Goal: Complete application form

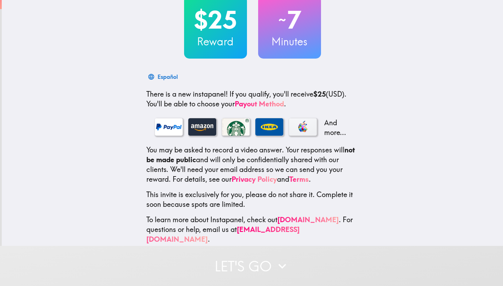
scroll to position [49, 0]
click at [233, 282] on button "Let's go" at bounding box center [251, 266] width 503 height 40
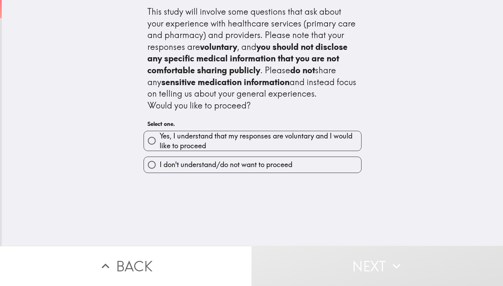
click at [260, 139] on span "Yes, I understand that my responses are voluntary and I would like to proceed" at bounding box center [260, 141] width 201 height 20
click at [160, 139] on input "Yes, I understand that my responses are voluntary and I would like to proceed" at bounding box center [152, 141] width 16 height 16
radio input "true"
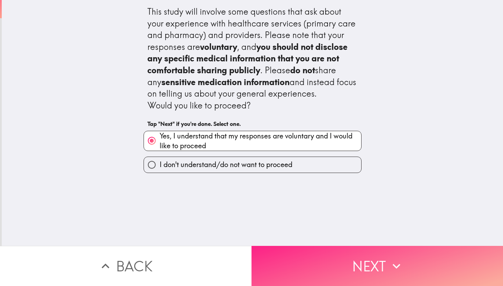
click at [327, 274] on button "Next" at bounding box center [376, 266] width 251 height 40
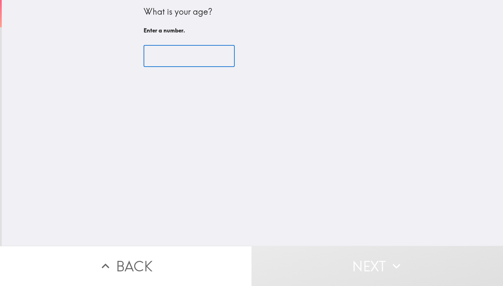
click at [212, 57] on input "number" at bounding box center [188, 56] width 91 height 22
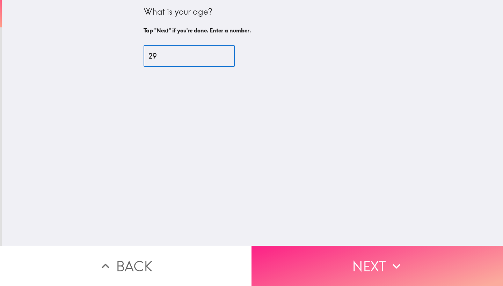
type input "29"
click at [340, 270] on button "Next" at bounding box center [376, 266] width 251 height 40
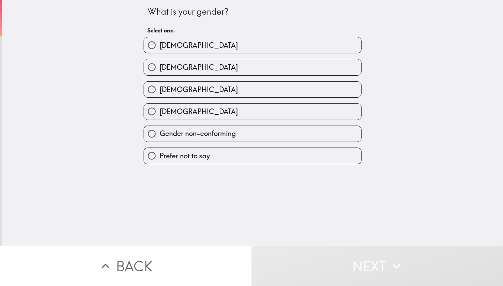
click at [261, 53] on div "[DEMOGRAPHIC_DATA]" at bounding box center [252, 45] width 218 height 16
click at [266, 61] on label "[DEMOGRAPHIC_DATA]" at bounding box center [252, 67] width 217 height 16
click at [160, 61] on input "[DEMOGRAPHIC_DATA]" at bounding box center [152, 67] width 16 height 16
radio input "true"
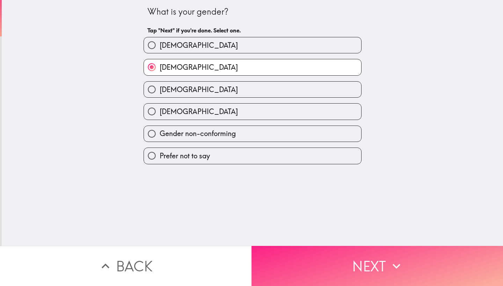
click at [344, 259] on button "Next" at bounding box center [376, 266] width 251 height 40
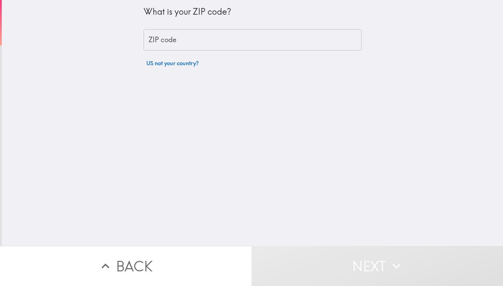
click at [265, 45] on input "ZIP code" at bounding box center [252, 40] width 218 height 22
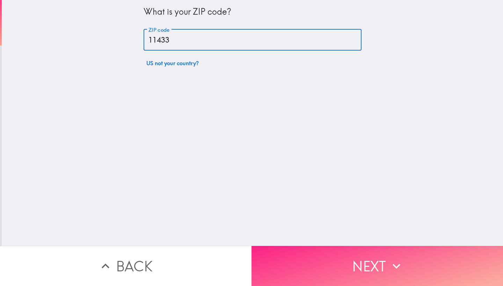
type input "11433"
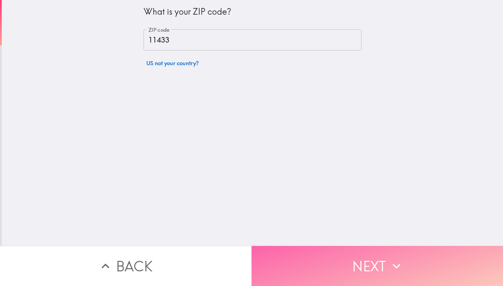
click at [352, 269] on button "Next" at bounding box center [376, 266] width 251 height 40
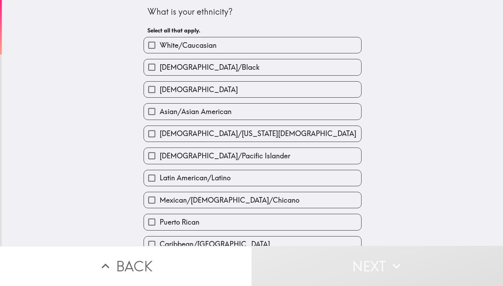
click at [263, 73] on label "[DEMOGRAPHIC_DATA]/Black" at bounding box center [252, 67] width 217 height 16
click at [160, 73] on input "[DEMOGRAPHIC_DATA]/Black" at bounding box center [152, 67] width 16 height 16
checkbox input "true"
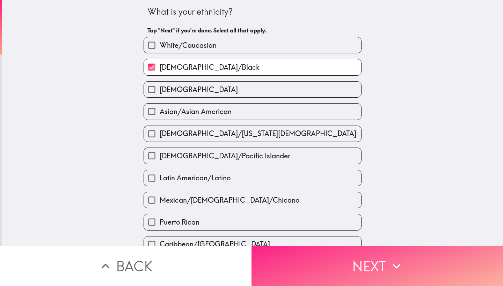
click at [328, 267] on button "Next" at bounding box center [376, 266] width 251 height 40
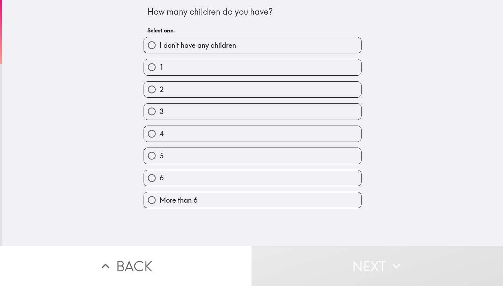
click at [253, 47] on label "I don't have any children" at bounding box center [252, 45] width 217 height 16
click at [160, 47] on input "I don't have any children" at bounding box center [152, 45] width 16 height 16
radio input "true"
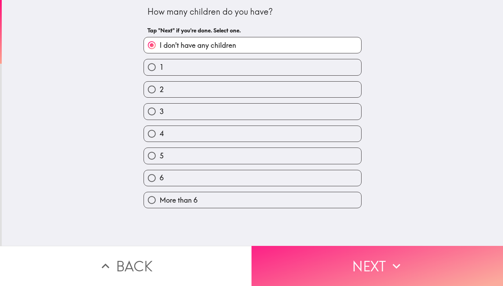
click at [351, 273] on button "Next" at bounding box center [376, 266] width 251 height 40
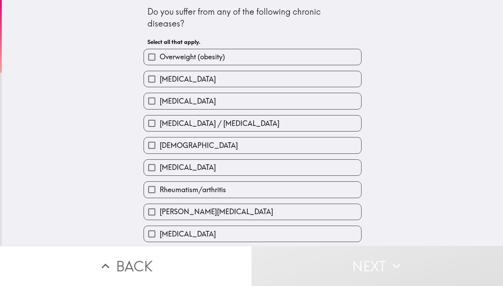
click at [259, 58] on label "Overweight (obesity)" at bounding box center [252, 57] width 217 height 16
click at [160, 58] on input "Overweight (obesity)" at bounding box center [152, 57] width 16 height 16
checkbox input "true"
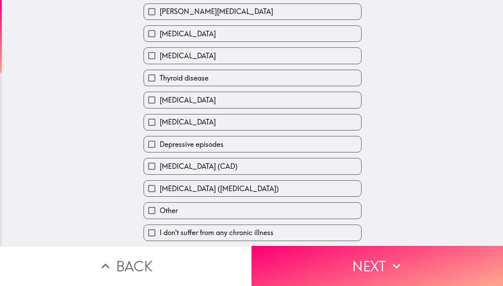
scroll to position [208, 0]
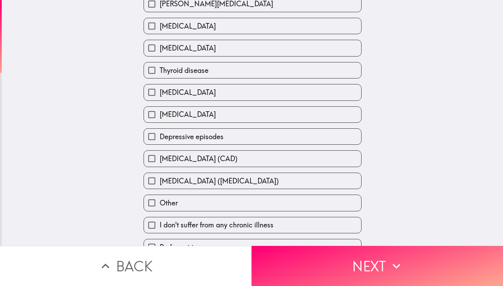
click at [251, 141] on label "Depressive episodes" at bounding box center [252, 137] width 217 height 16
click at [160, 141] on input "Depressive episodes" at bounding box center [152, 137] width 16 height 16
checkbox input "true"
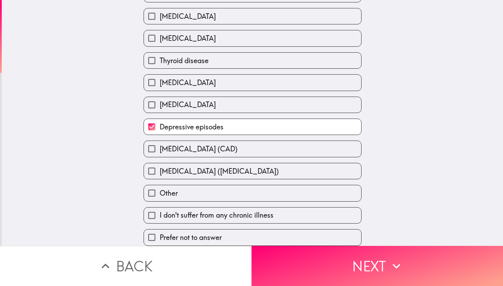
scroll to position [224, 0]
click at [259, 184] on div "Other" at bounding box center [249, 190] width 223 height 22
click at [263, 188] on label "Other" at bounding box center [252, 193] width 217 height 16
click at [160, 188] on input "Other" at bounding box center [152, 193] width 16 height 16
checkbox input "true"
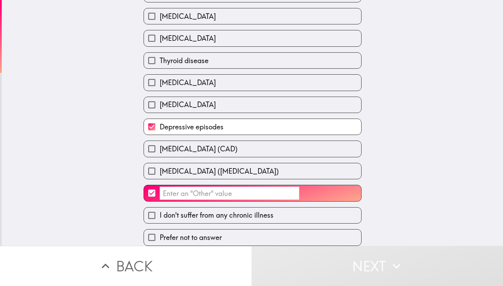
click at [262, 195] on input "​" at bounding box center [230, 194] width 140 height 14
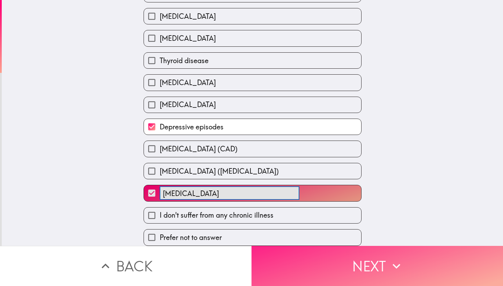
type input "[MEDICAL_DATA]"
click at [300, 286] on button "Next" at bounding box center [376, 266] width 251 height 40
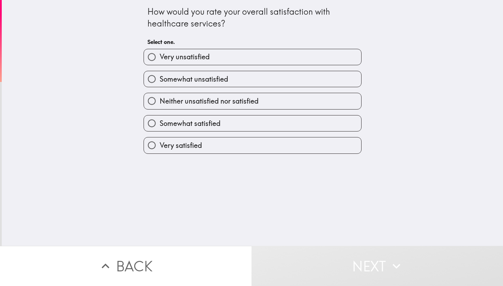
click at [256, 122] on label "Somewhat satisfied" at bounding box center [252, 124] width 217 height 16
click at [160, 122] on input "Somewhat satisfied" at bounding box center [152, 124] width 16 height 16
radio input "true"
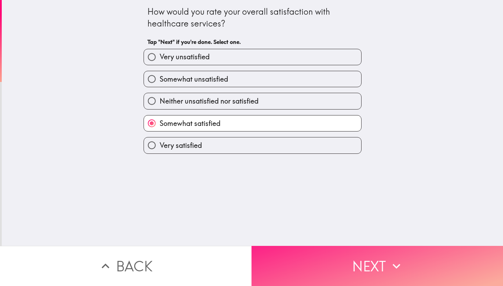
click at [293, 263] on button "Next" at bounding box center [376, 266] width 251 height 40
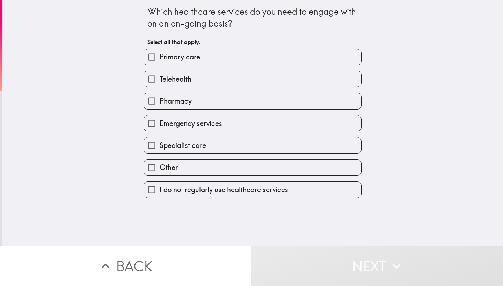
click at [265, 63] on label "Primary care" at bounding box center [252, 57] width 217 height 16
click at [160, 63] on input "Primary care" at bounding box center [152, 57] width 16 height 16
checkbox input "true"
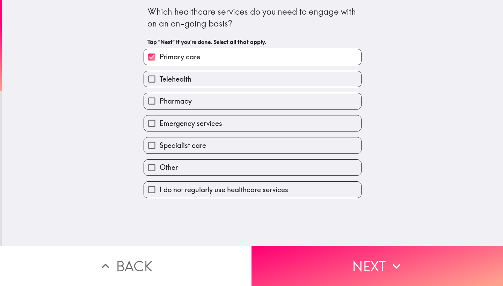
click at [261, 84] on label "Telehealth" at bounding box center [252, 79] width 217 height 16
click at [160, 84] on input "Telehealth" at bounding box center [152, 79] width 16 height 16
checkbox input "true"
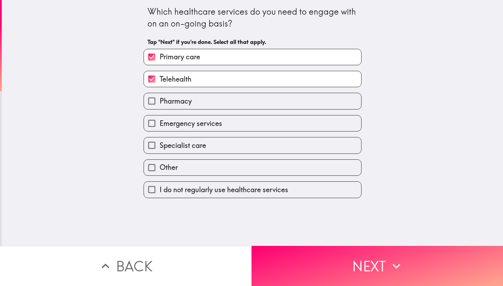
click at [261, 103] on label "Pharmacy" at bounding box center [252, 101] width 217 height 16
click at [160, 103] on input "Pharmacy" at bounding box center [152, 101] width 16 height 16
checkbox input "true"
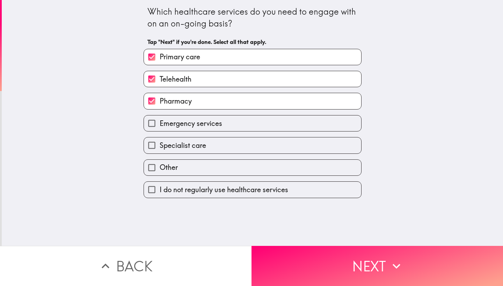
click at [258, 148] on label "Specialist care" at bounding box center [252, 146] width 217 height 16
click at [160, 148] on input "Specialist care" at bounding box center [152, 146] width 16 height 16
checkbox input "true"
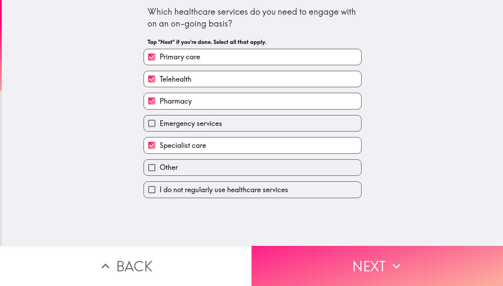
click at [294, 281] on button "Next" at bounding box center [376, 266] width 251 height 40
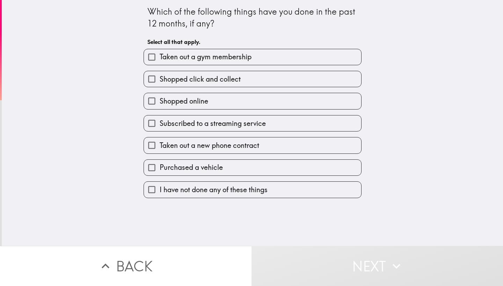
click at [273, 60] on label "Taken out a gym membership" at bounding box center [252, 57] width 217 height 16
click at [160, 60] on input "Taken out a gym membership" at bounding box center [152, 57] width 16 height 16
checkbox input "true"
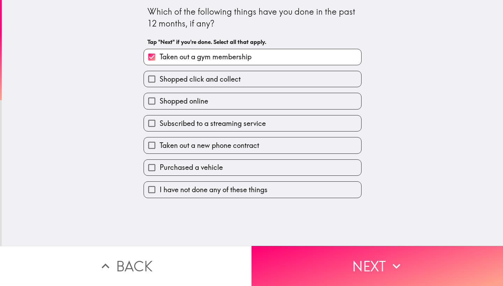
click at [269, 97] on label "Shopped online" at bounding box center [252, 101] width 217 height 16
click at [160, 97] on input "Shopped online" at bounding box center [152, 101] width 16 height 16
checkbox input "true"
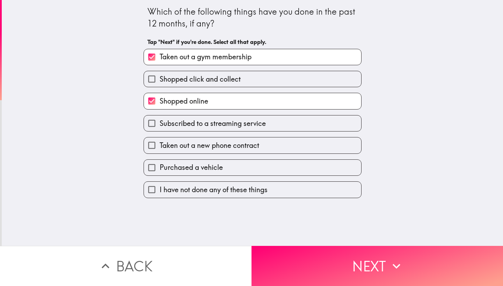
click at [270, 128] on label "Subscribed to a streaming service" at bounding box center [252, 124] width 217 height 16
click at [160, 128] on input "Subscribed to a streaming service" at bounding box center [152, 124] width 16 height 16
checkbox input "true"
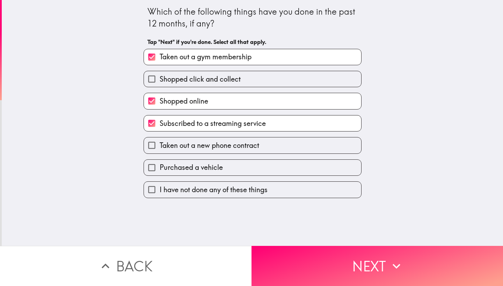
click at [274, 152] on label "Taken out a new phone contract" at bounding box center [252, 146] width 217 height 16
click at [160, 152] on input "Taken out a new phone contract" at bounding box center [152, 146] width 16 height 16
checkbox input "true"
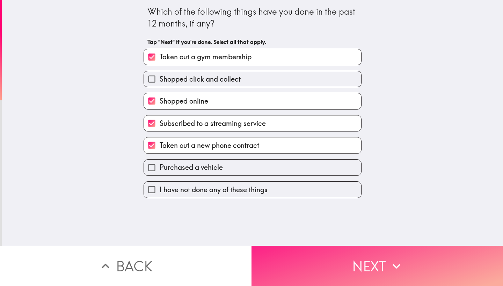
click at [292, 257] on button "Next" at bounding box center [376, 266] width 251 height 40
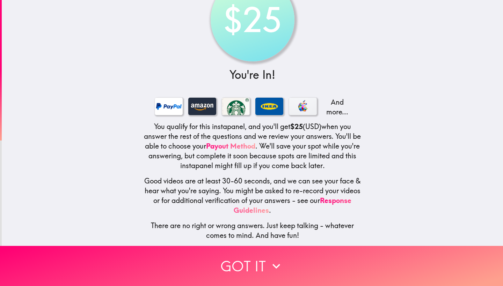
scroll to position [33, 0]
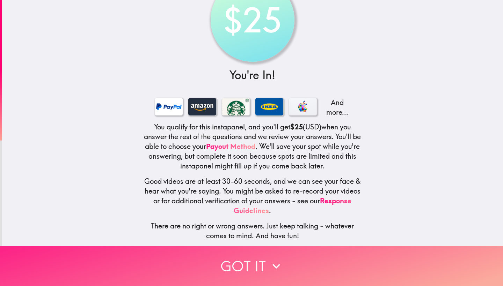
click at [272, 261] on icon "button" at bounding box center [275, 266] width 15 height 15
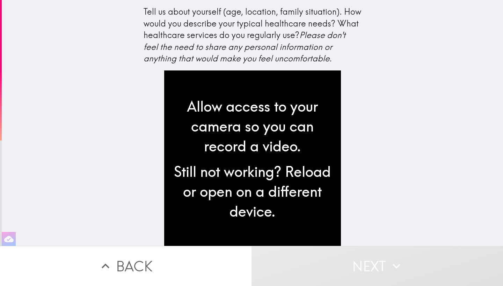
scroll to position [0, 0]
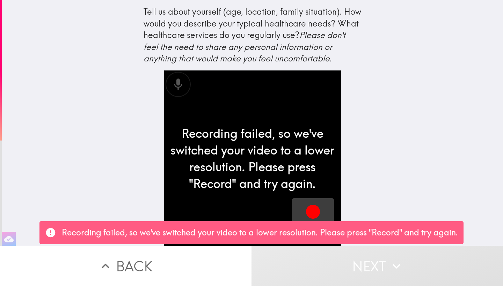
click at [309, 208] on icon "button" at bounding box center [313, 212] width 14 height 14
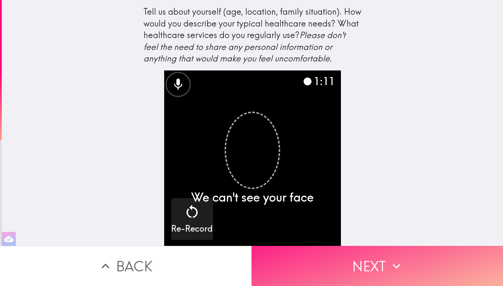
click at [319, 260] on button "Next" at bounding box center [376, 266] width 251 height 40
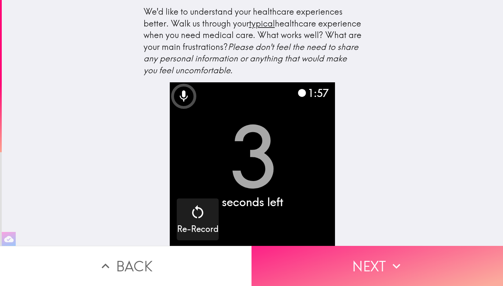
click at [347, 271] on button "Next" at bounding box center [376, 266] width 251 height 40
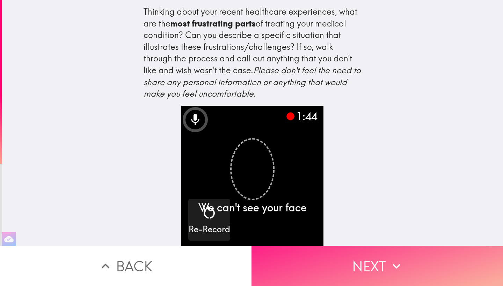
click at [326, 268] on button "Next" at bounding box center [376, 266] width 251 height 40
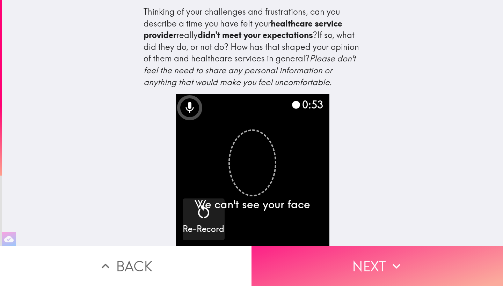
click at [334, 252] on button "Next" at bounding box center [376, 266] width 251 height 40
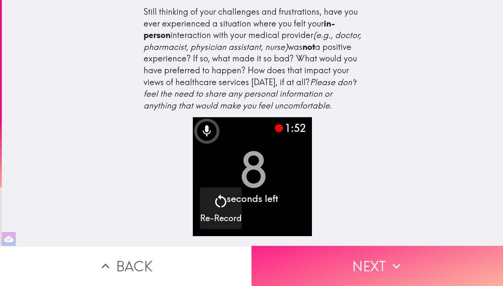
click at [328, 272] on button "Next" at bounding box center [376, 266] width 251 height 40
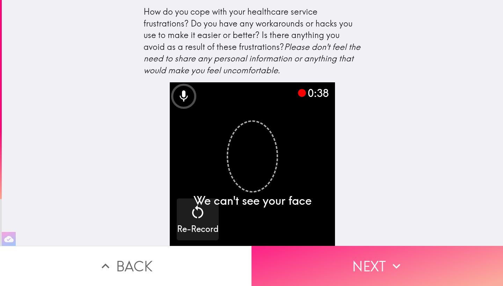
click at [328, 272] on button "Next" at bounding box center [376, 266] width 251 height 40
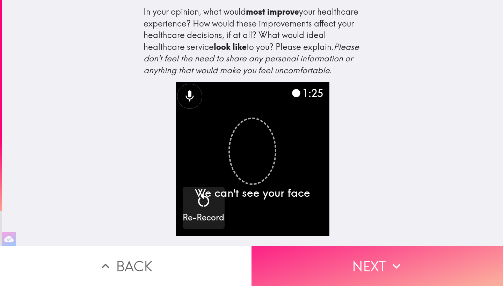
click at [328, 272] on button "Next" at bounding box center [376, 266] width 251 height 40
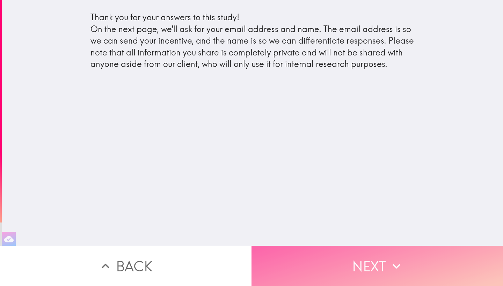
click at [331, 251] on button "Next" at bounding box center [376, 266] width 251 height 40
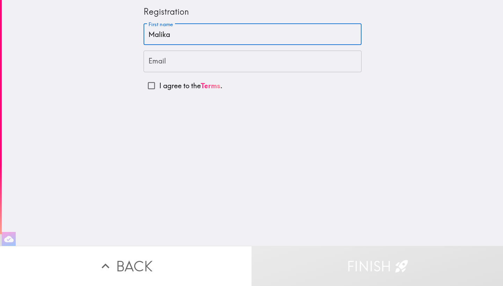
type input "Malika"
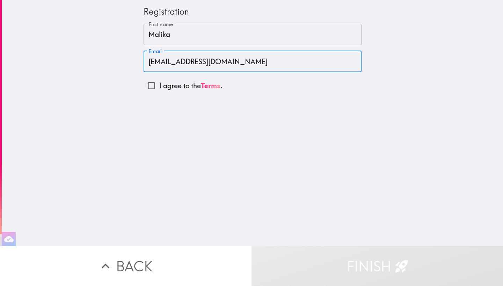
type input "[EMAIL_ADDRESS][DOMAIN_NAME]"
click at [148, 90] on input "I agree to the Terms ." at bounding box center [151, 86] width 16 height 16
checkbox input "true"
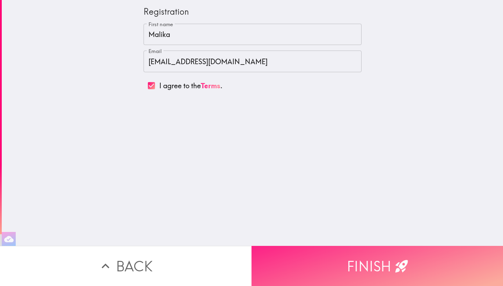
click at [339, 249] on button "Finish" at bounding box center [376, 266] width 251 height 40
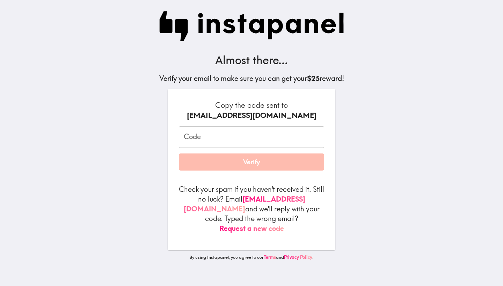
click at [277, 137] on input "Code" at bounding box center [251, 137] width 145 height 22
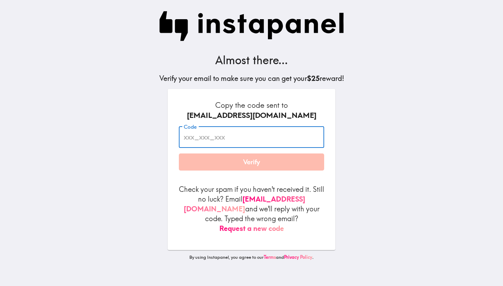
paste input "pN4_ibr_U5g"
type input "pN4_ibr_U5g"
click at [279, 161] on button "Verify" at bounding box center [251, 162] width 145 height 17
